Goal: Communication & Community: Share content

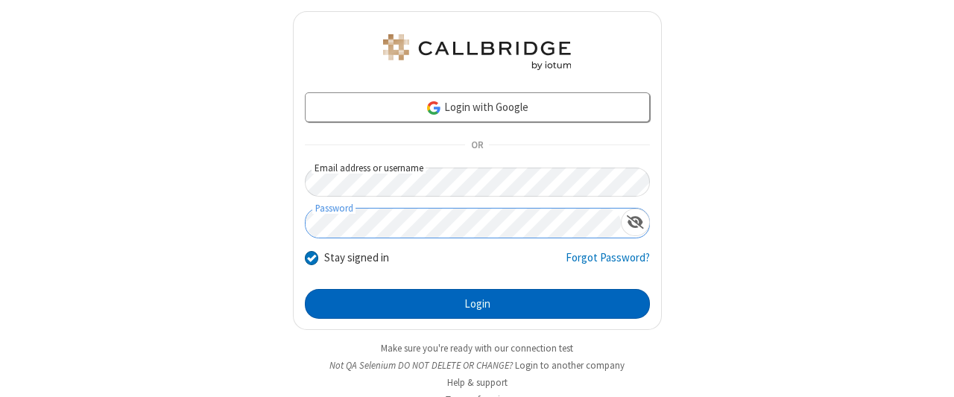
click at [471, 302] on button "Login" at bounding box center [477, 304] width 345 height 30
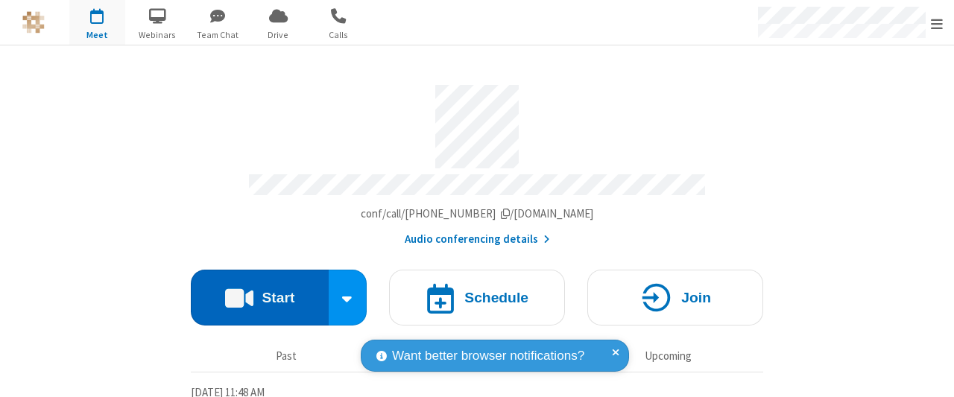
click at [254, 292] on button "Start" at bounding box center [260, 298] width 138 height 56
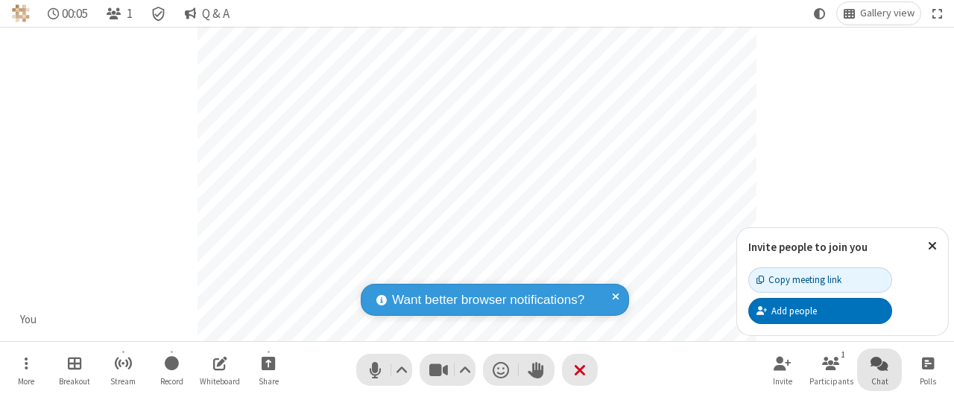
click at [879, 363] on span "Open chat" at bounding box center [879, 363] width 18 height 19
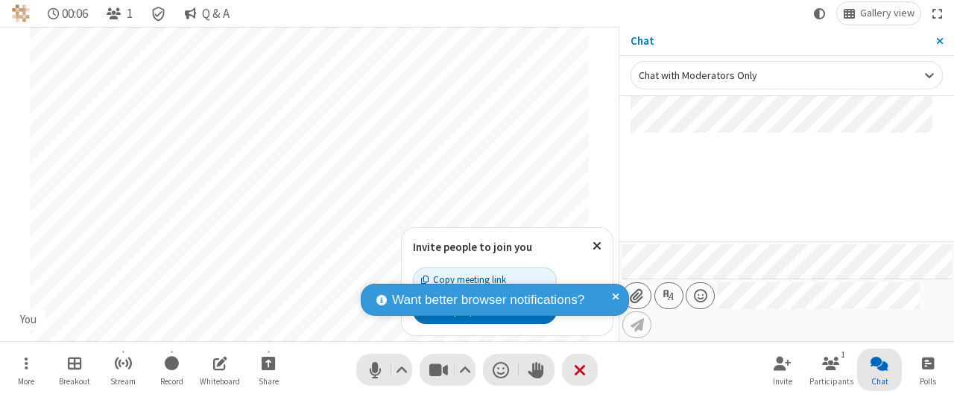
type input "C:\fakepath\doc_test.docx"
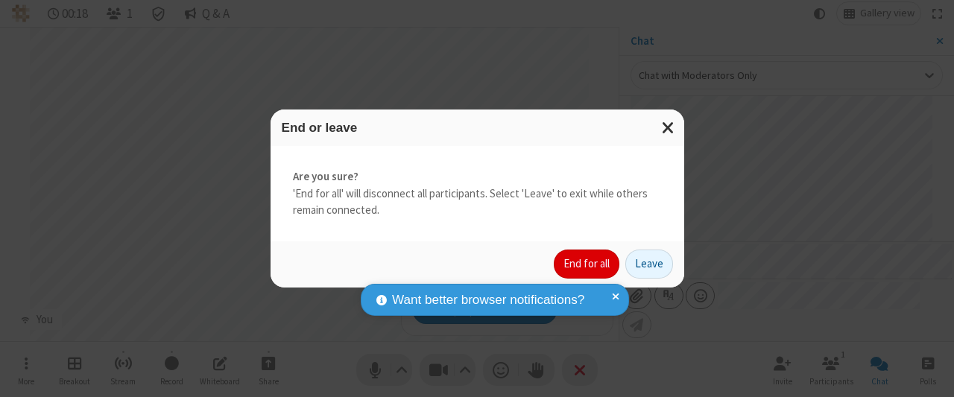
click at [588, 264] on button "End for all" at bounding box center [587, 265] width 66 height 30
